Goal: Check status: Check status

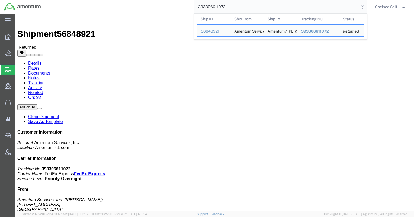
drag, startPoint x: 252, startPoint y: 8, endPoint x: 113, endPoint y: 7, distance: 139.5
click at [114, 7] on div "393306611072 Ship ID Ship From Ship To Tracking Nu. Status Ship ID 56848921 Shi…" at bounding box center [206, 7] width 322 height 14
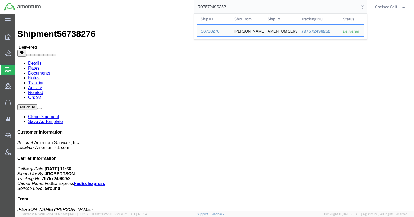
drag, startPoint x: 221, startPoint y: 63, endPoint x: 274, endPoint y: 65, distance: 52.4
click div "References Customer Ref: IWOH.100174.101316.00000 Department: Contracts/Subcont…"
copy b "IWOH.100174.101316.00000"
drag, startPoint x: 235, startPoint y: 5, endPoint x: 169, endPoint y: 1, distance: 66.6
click at [169, 1] on div "797572496252 Ship ID Ship From Ship To Tracking Nu. Status Ship ID 56738276 Shi…" at bounding box center [206, 7] width 322 height 14
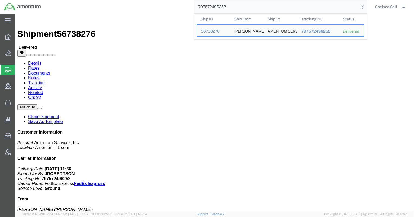
paste input "65428040"
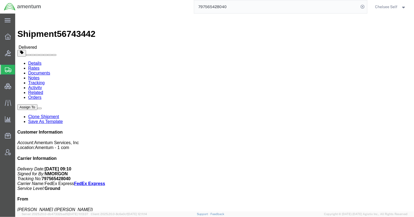
drag, startPoint x: 221, startPoint y: 63, endPoint x: 264, endPoint y: 64, distance: 42.9
click div "References Customer Ref: OVHD.705325.RCTXX Department: TA Invoice Number: 58354…"
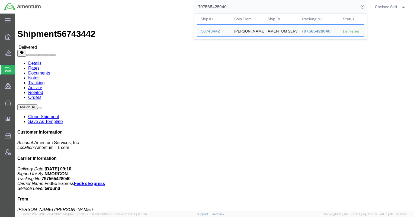
drag, startPoint x: 239, startPoint y: 7, endPoint x: 142, endPoint y: -3, distance: 97.4
click at [142, 0] on html "main_menu Created with Sketch. Collapse Menu Overview Bids Shipments Shipment M…" at bounding box center [207, 108] width 414 height 217
paste input "8685336"
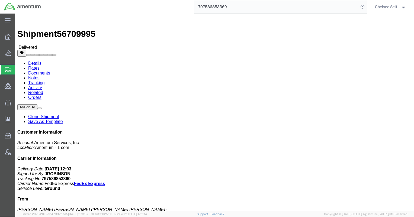
drag, startPoint x: 223, startPoint y: 63, endPoint x: 283, endPoint y: 63, distance: 60.8
click p "Customer Ref: 4946.21.1.C.101AA.020201000000 Department: [GEOGRAPHIC_DATA] LGCV…"
copy b "4946.21.1.C.101AA.020201000000"
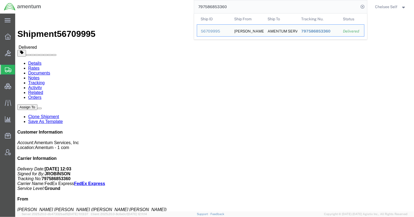
drag, startPoint x: 250, startPoint y: 8, endPoint x: 155, endPoint y: -2, distance: 95.3
click at [155, 0] on html "main_menu Created with Sketch. Collapse Menu Overview Bids Shipments Shipment M…" at bounding box center [207, 108] width 414 height 217
paste input "615903759"
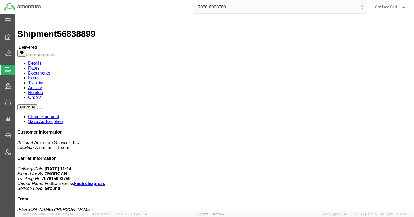
drag, startPoint x: 221, startPoint y: 62, endPoint x: 272, endPoint y: 63, distance: 51.3
click div "References Customer Ref: IWOH.100876.705094.00000 Department: HR Invoice Number…"
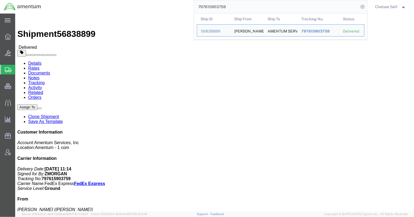
drag, startPoint x: 243, startPoint y: 4, endPoint x: 97, endPoint y: 0, distance: 146.3
click at [101, 2] on div "797615903759 Ship ID Ship From Ship To Tracking Nu. Status Ship ID 56838899 Shi…" at bounding box center [206, 7] width 322 height 14
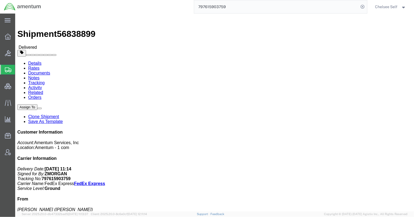
paste input "588268186"
drag, startPoint x: 248, startPoint y: 57, endPoint x: 290, endPoint y: 58, distance: 41.5
click div "References Customer Ref: OVHD.705317.00000 Department: Mojito Invoice Number: 5…"
copy b "OVHD.705317.00000"
drag, startPoint x: 236, startPoint y: 6, endPoint x: 137, endPoint y: -2, distance: 99.3
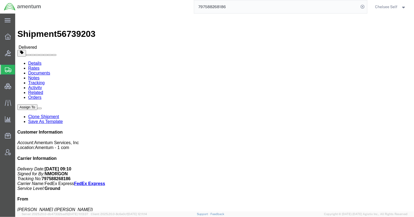
click at [137, 0] on html "main_menu Created with Sketch. Collapse Menu Overview Bids Shipments Shipment M…" at bounding box center [207, 108] width 414 height 217
paste input "6849644"
drag, startPoint x: 223, startPoint y: 63, endPoint x: 285, endPoint y: 64, distance: 62.2
click div "References Customer Ref: 4946.21.1.C.101AA.020201000000 Department: [GEOGRAPHIC…"
copy b "4946.21.1.C.101AA.020201000000"
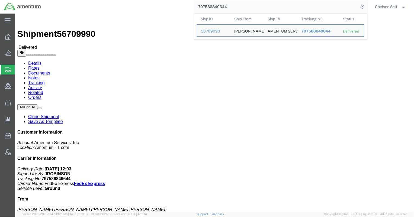
drag, startPoint x: 237, startPoint y: 8, endPoint x: 177, endPoint y: 5, distance: 60.0
click at [177, 5] on div "797586849644 Ship ID Ship From Ship To Tracking Nu. Status Ship ID 56709990 Shi…" at bounding box center [206, 7] width 322 height 14
paste input "623120380"
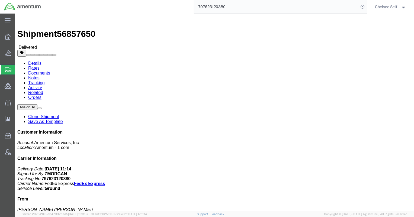
drag, startPoint x: 222, startPoint y: 64, endPoint x: 284, endPoint y: 63, distance: 62.4
click p "Customer Ref: 4761.4.4.UNALLW.0.00000.000000 Department: DLA Distribution [GEOG…"
copy b "4761.4.4.UNALLW.0.00000.000000"
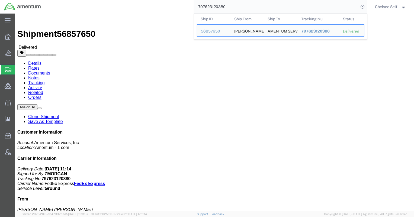
drag, startPoint x: 234, startPoint y: 8, endPoint x: 153, endPoint y: -2, distance: 81.8
click at [153, 0] on html "main_menu Created with Sketch. Collapse Menu Overview Bids Shipments Shipment M…" at bounding box center [207, 108] width 414 height 217
paste input "62715"
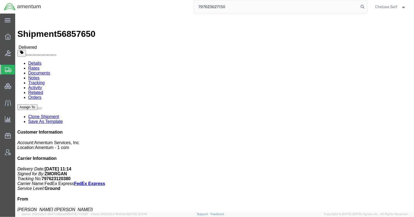
type input "797623627150"
drag, startPoint x: 221, startPoint y: 63, endPoint x: 282, endPoint y: 64, distance: 60.8
click div "References Customer Ref: 4908.00.01.F.1001.BAS.OGDEN00 Department: IRS Invoice …"
